Goal: Consume media (video, audio): Consume media (video, audio)

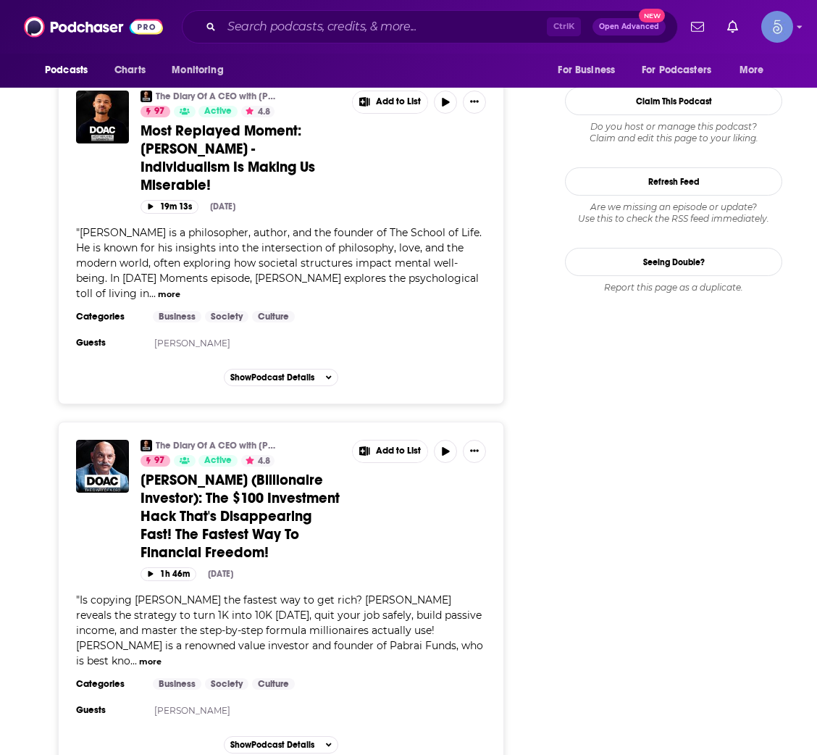
scroll to position [1739, 0]
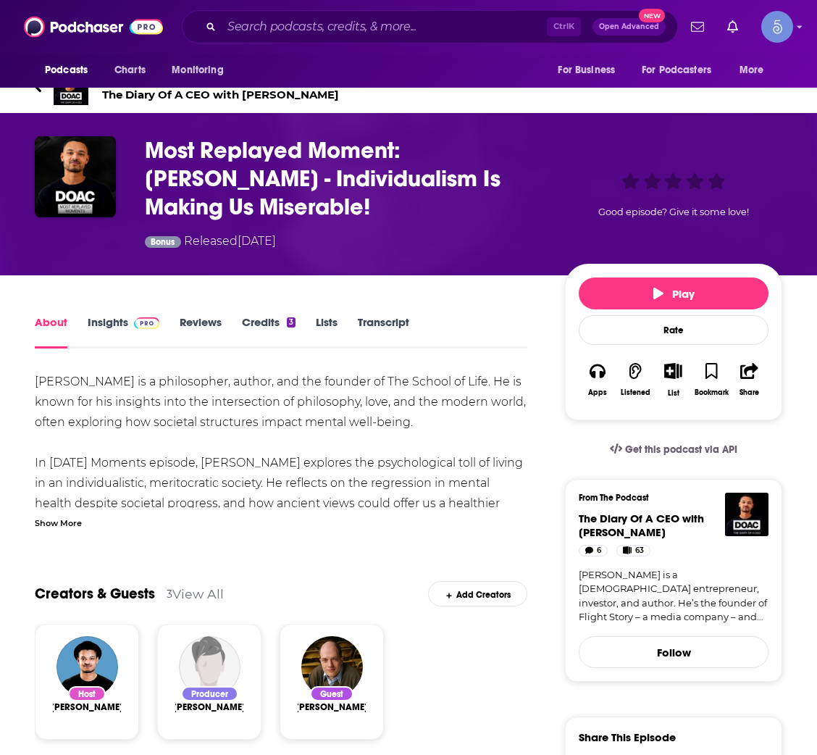
scroll to position [4, 0]
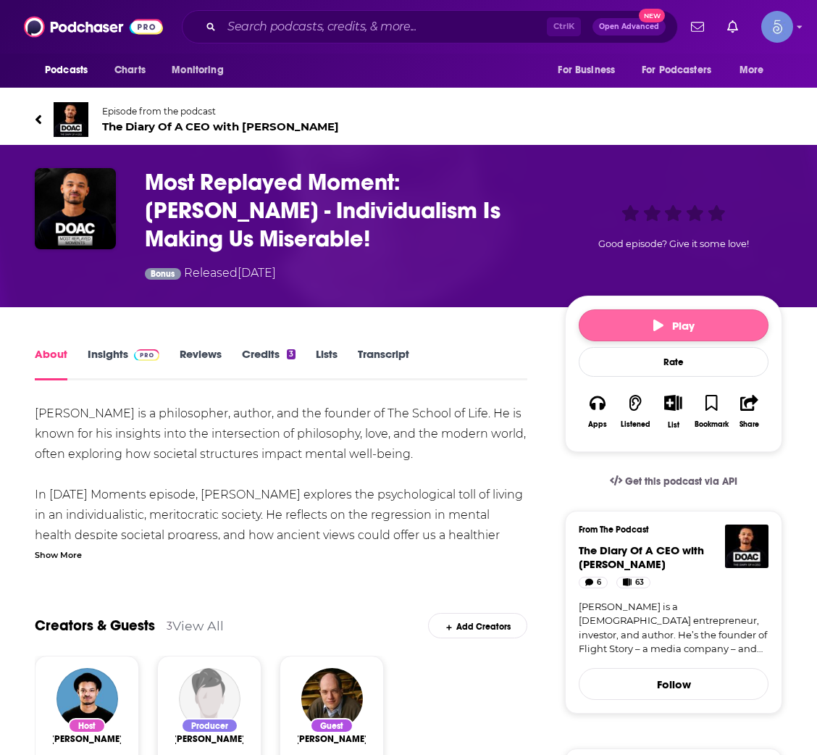
click at [630, 320] on button "Play" at bounding box center [674, 325] width 190 height 32
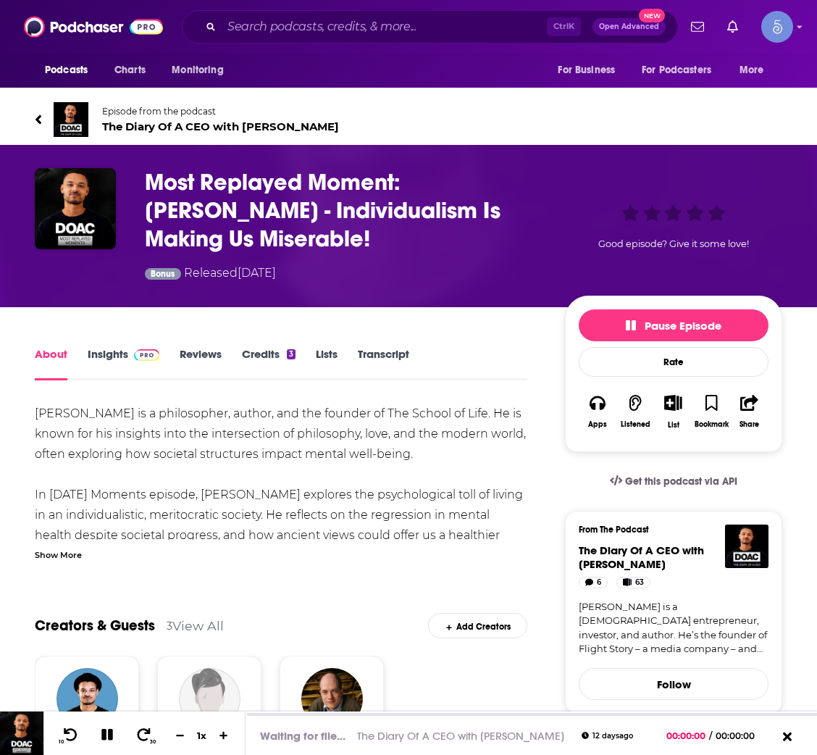
drag, startPoint x: 267, startPoint y: 230, endPoint x: 145, endPoint y: 168, distance: 136.5
click at [145, 168] on h1 "Most Replayed Moment: Alain de Botton - Individualism Is Making Us Miserable!" at bounding box center [343, 210] width 397 height 85
copy h1 "Most Replayed Moment: Alain de Botton - Individualism Is Making Us Miserable!"
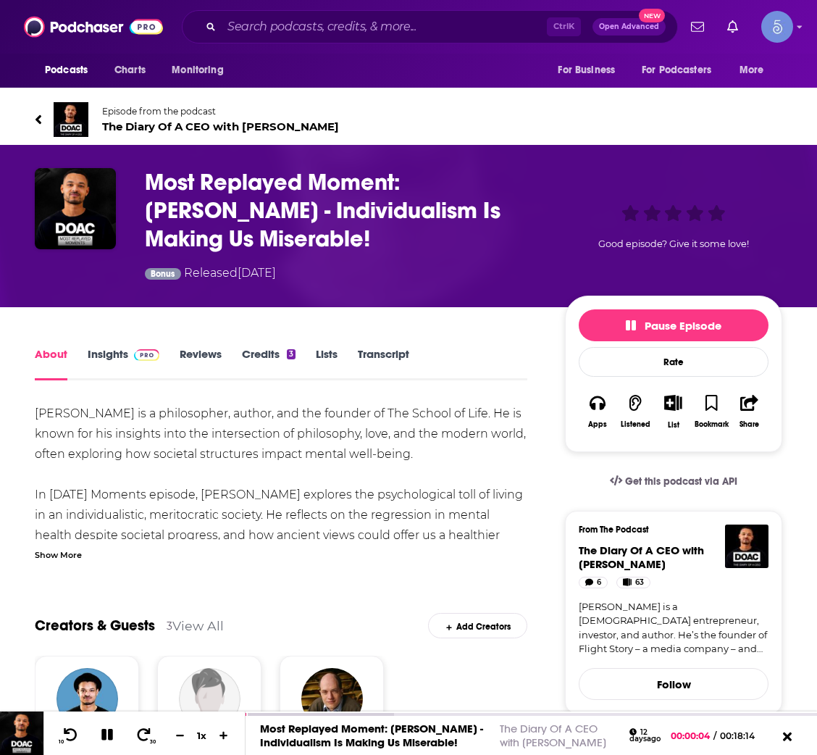
drag, startPoint x: 398, startPoint y: 274, endPoint x: 185, endPoint y: 272, distance: 213.1
click at [185, 272] on div "Bonus Released Friday, 22nd August 2025" at bounding box center [343, 275] width 397 height 20
copy div "Released Friday, 22nd August 2025"
